Goal: Entertainment & Leisure: Consume media (video, audio)

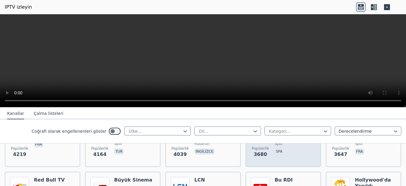
scroll to position [178, 0]
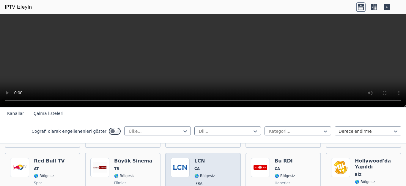
click at [177, 166] on img at bounding box center [180, 167] width 19 height 19
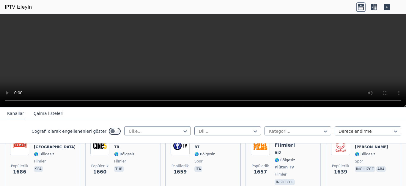
scroll to position [565, 0]
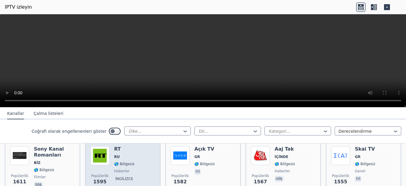
click at [105, 150] on img at bounding box center [99, 155] width 19 height 19
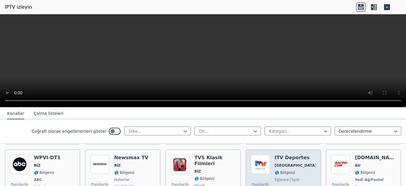
scroll to position [803, 0]
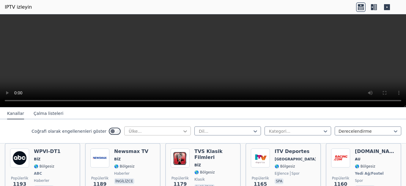
click at [182, 133] on icon at bounding box center [185, 131] width 6 height 6
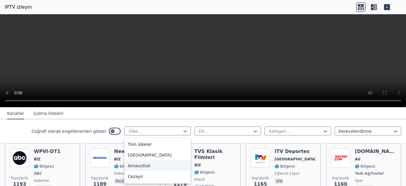
click at [145, 168] on font "Arnavutluk" at bounding box center [139, 165] width 23 height 5
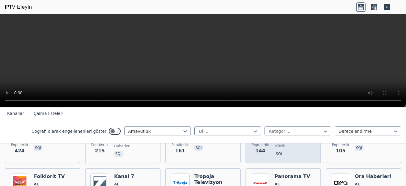
scroll to position [133, 0]
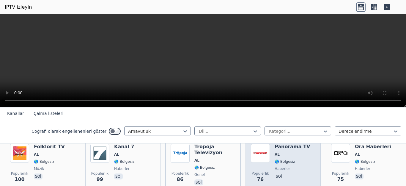
click at [256, 152] on img at bounding box center [260, 153] width 19 height 19
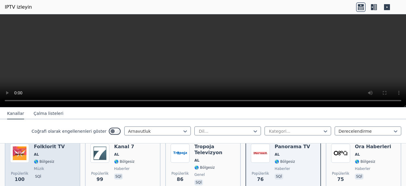
click at [22, 153] on img at bounding box center [19, 153] width 19 height 19
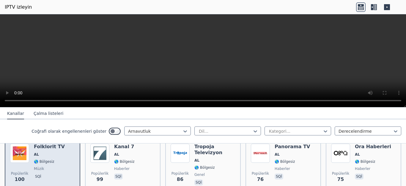
click at [34, 155] on div "Popülerlik 100 Folklorit TV AL 🌎 Bölgesiz müzik sqi" at bounding box center [42, 165] width 65 height 43
